Goal: Task Accomplishment & Management: Manage account settings

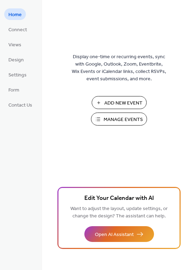
click at [138, 120] on span "Manage Events" at bounding box center [123, 119] width 39 height 7
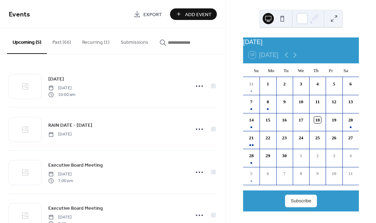
click at [202, 90] on icon at bounding box center [199, 86] width 11 height 11
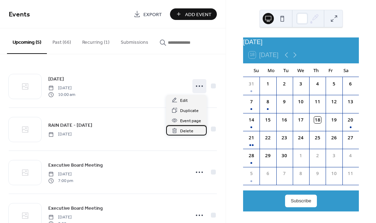
click at [191, 131] on span "Delete" at bounding box center [186, 130] width 13 height 7
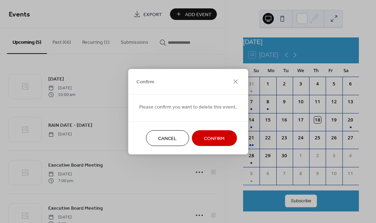
click at [220, 138] on span "Confirm" at bounding box center [214, 138] width 21 height 7
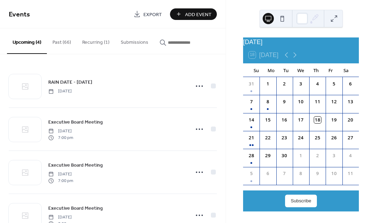
click at [201, 88] on icon at bounding box center [199, 86] width 11 height 11
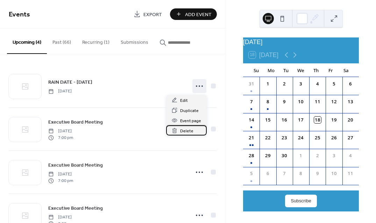
click at [197, 133] on div "Delete" at bounding box center [186, 130] width 41 height 10
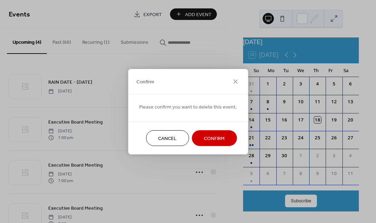
click at [223, 139] on span "Confirm" at bounding box center [214, 138] width 21 height 7
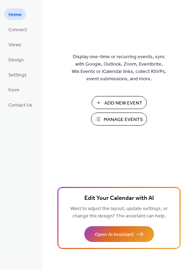
click at [135, 120] on span "Manage Events" at bounding box center [123, 119] width 39 height 7
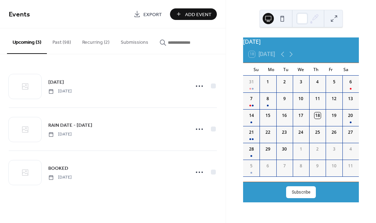
click at [201, 89] on icon at bounding box center [199, 86] width 11 height 11
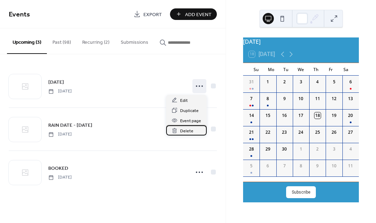
click at [193, 132] on div "Delete" at bounding box center [186, 130] width 41 height 10
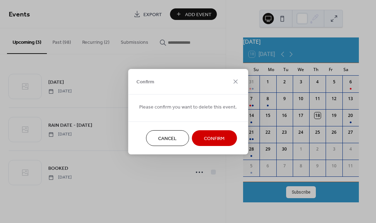
click at [216, 138] on span "Confirm" at bounding box center [214, 138] width 21 height 7
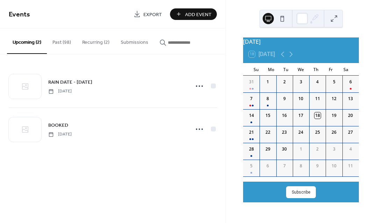
click at [202, 89] on icon at bounding box center [199, 86] width 11 height 11
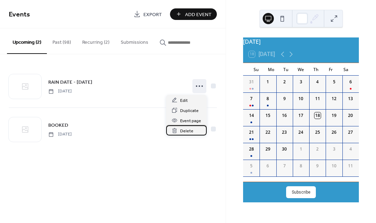
click at [195, 132] on div "Delete" at bounding box center [186, 130] width 41 height 10
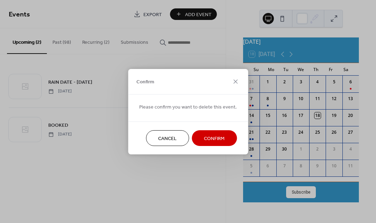
click at [219, 142] on span "Confirm" at bounding box center [214, 138] width 21 height 7
